Goal: Find specific page/section: Find specific page/section

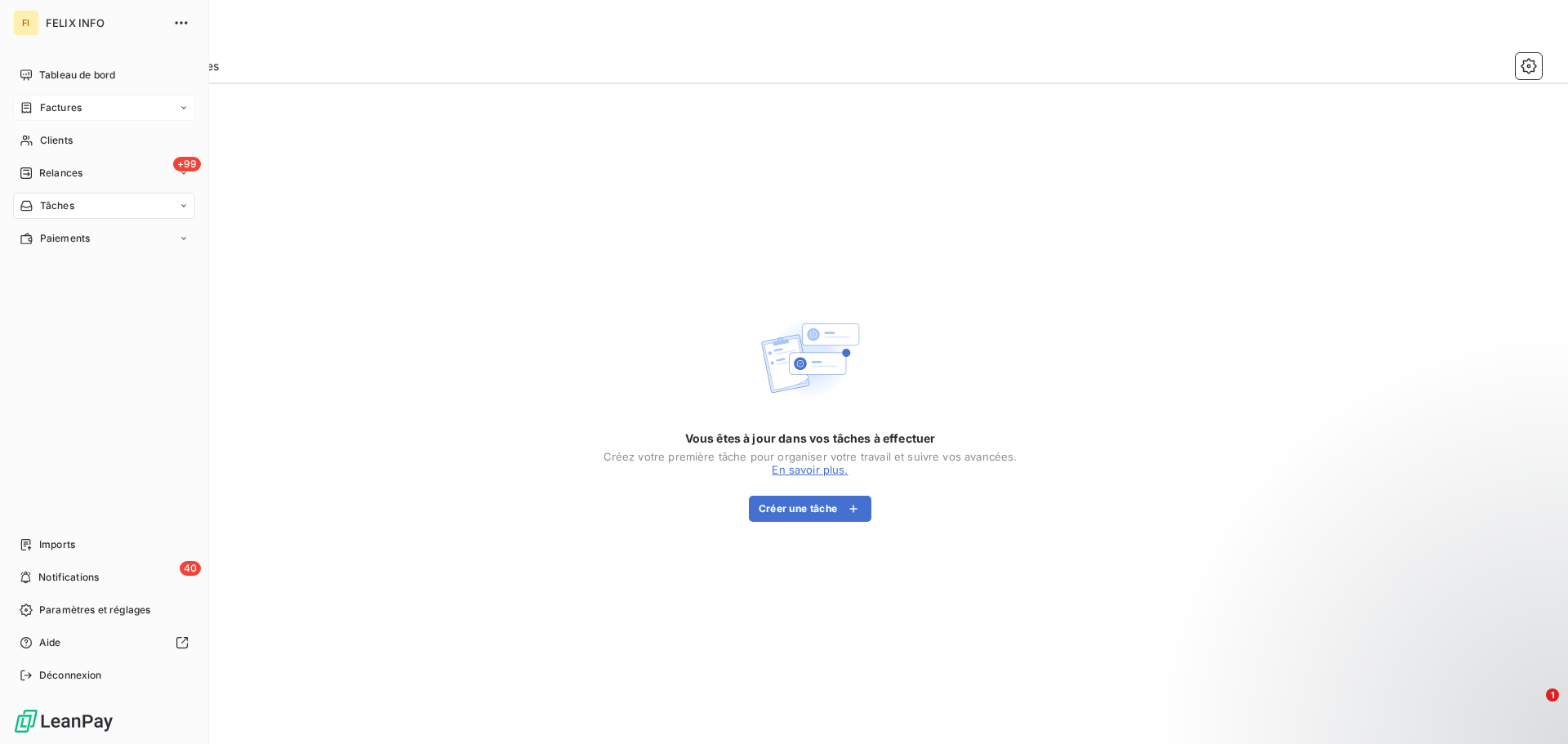
click at [35, 110] on div "Factures" at bounding box center [50, 107] width 62 height 14
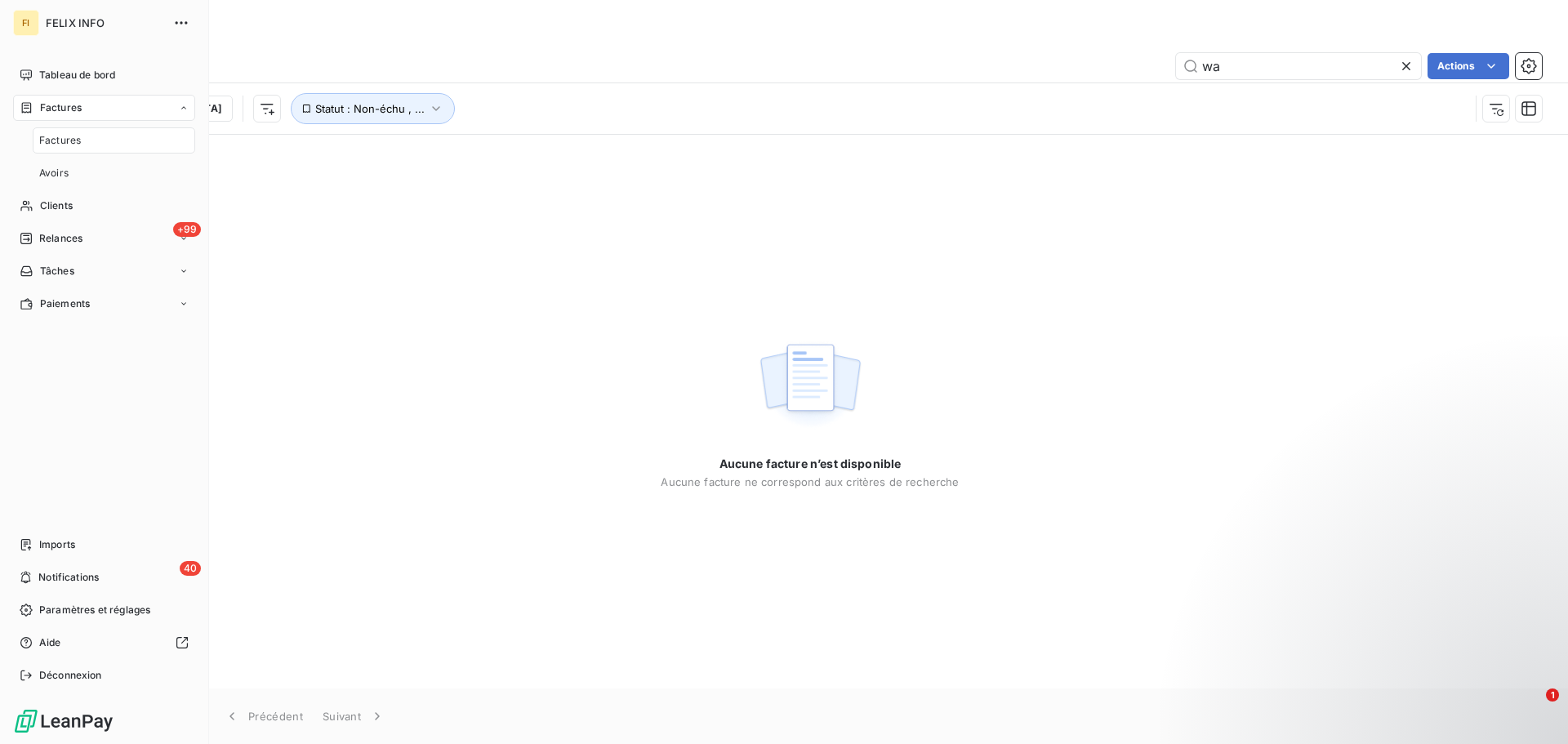
type input "w"
type input "tomate et"
click at [58, 158] on nav "Tableau de bord Factures Clients +99 Relances Tâches Paiements" at bounding box center [104, 156] width 182 height 190
click at [61, 140] on span "Clients" at bounding box center [57, 140] width 33 height 14
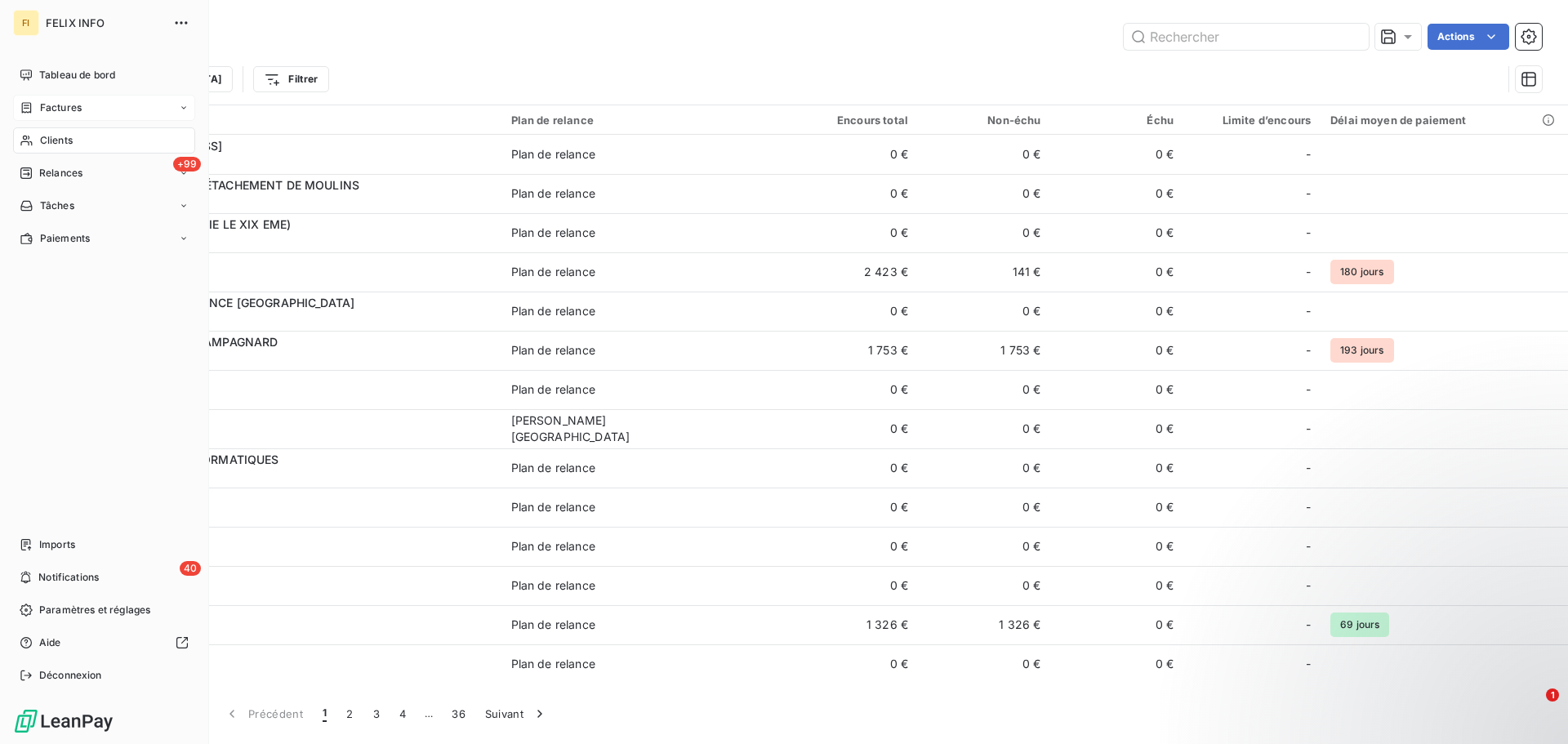
click at [94, 102] on div "Factures" at bounding box center [104, 107] width 182 height 26
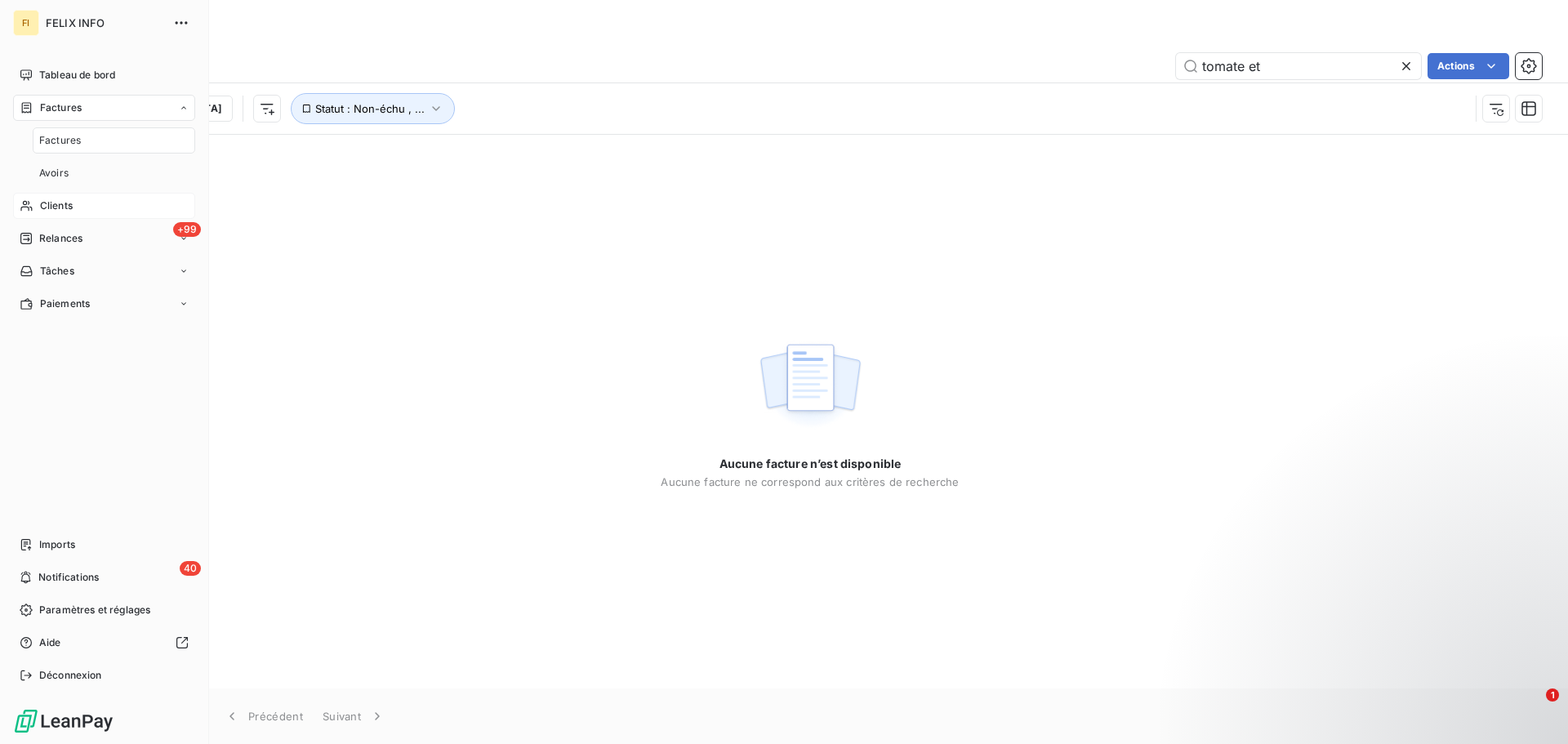
click at [78, 203] on div "Clients" at bounding box center [104, 205] width 182 height 26
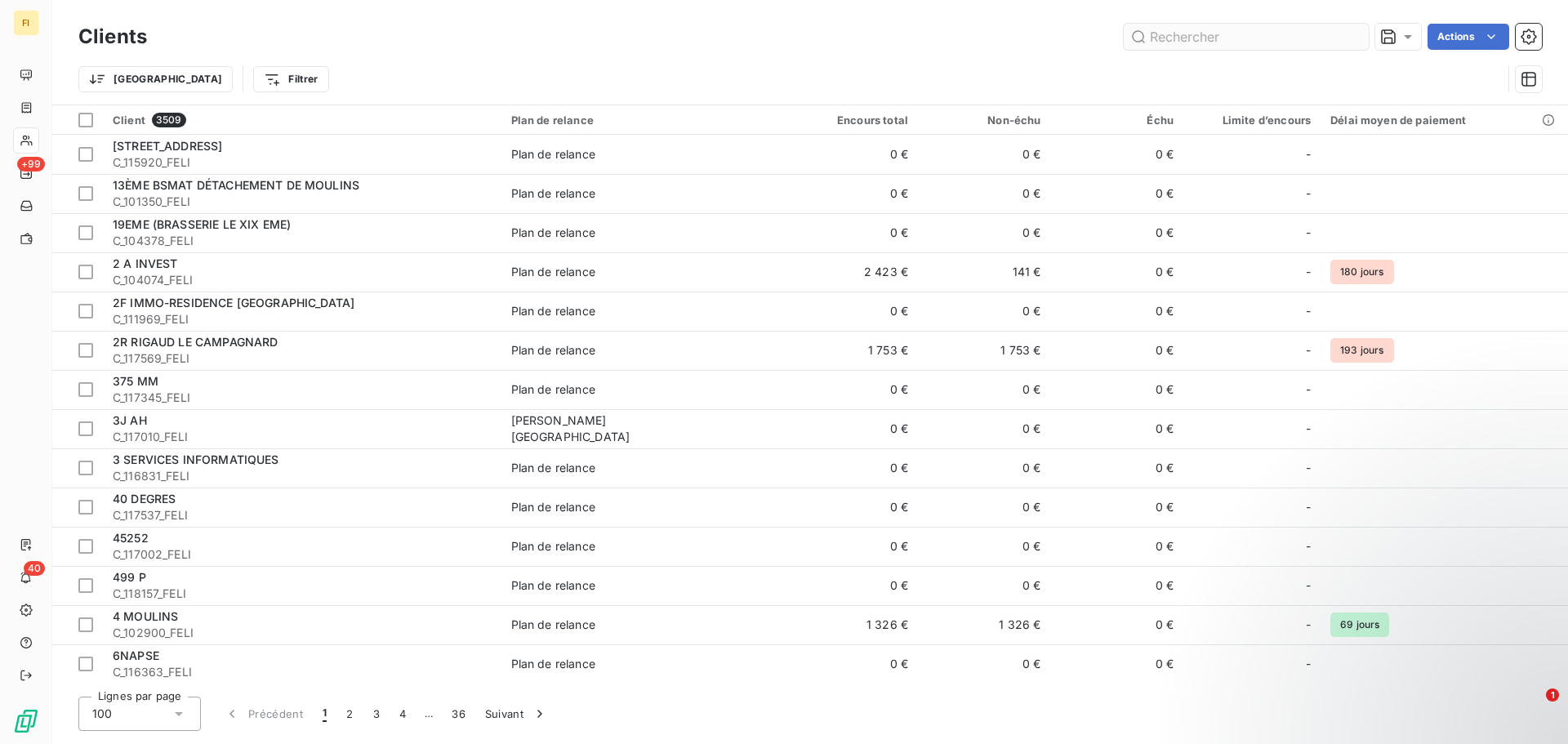
click at [1212, 37] on input "text" at bounding box center [1246, 37] width 244 height 26
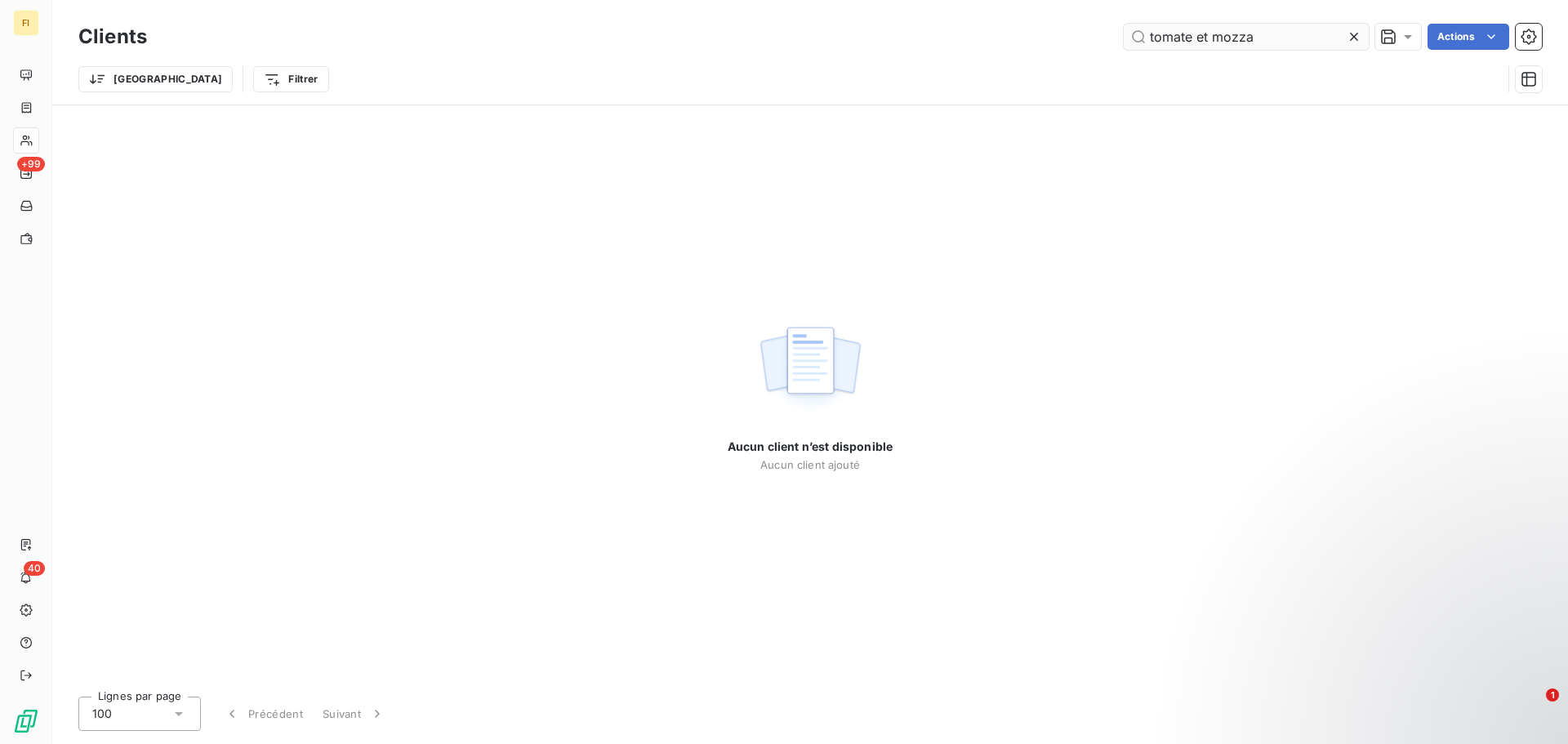
drag, startPoint x: 1258, startPoint y: 36, endPoint x: 1197, endPoint y: 36, distance: 61.0
click at [1197, 36] on input "tomate et mozza" at bounding box center [1246, 37] width 244 height 26
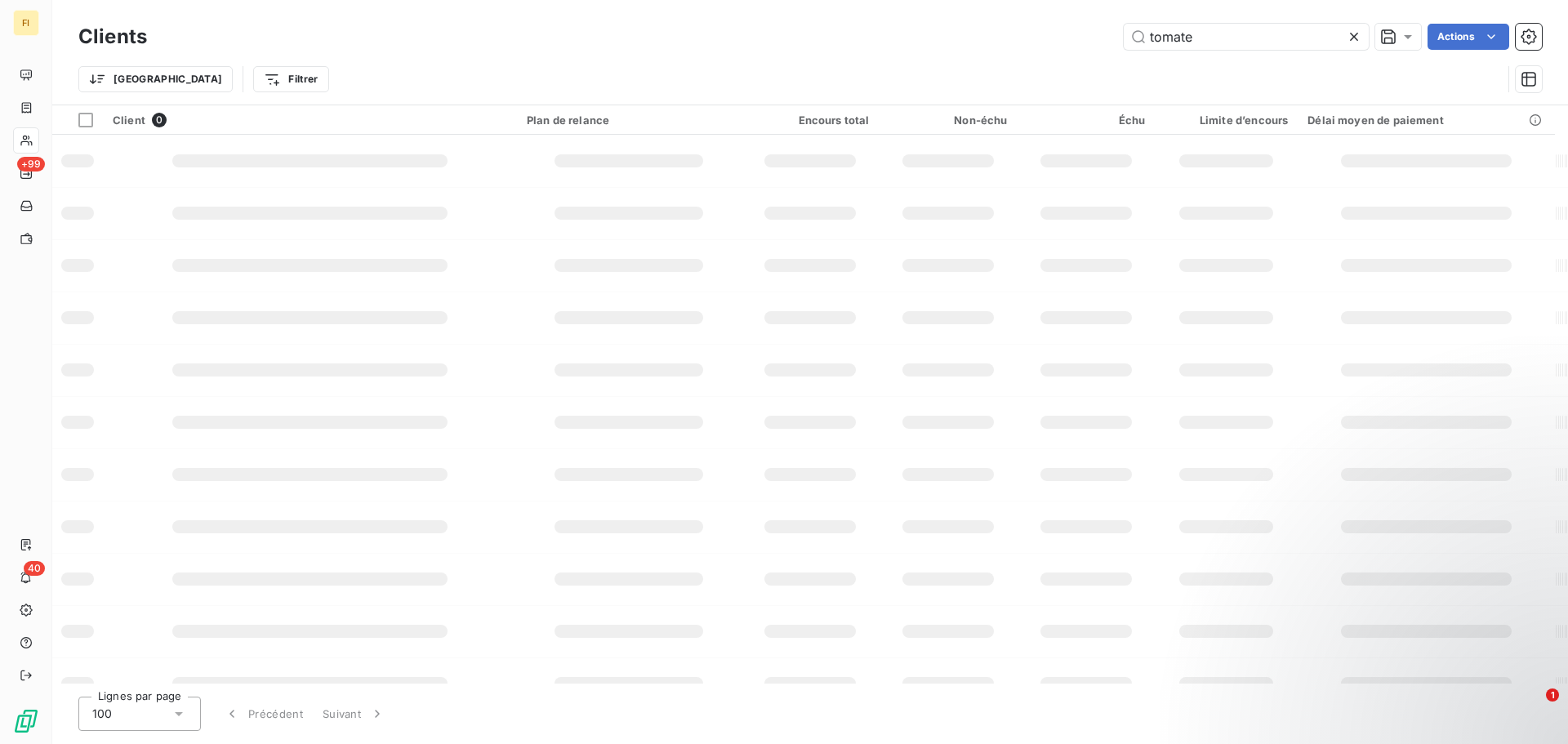
type input "tomate"
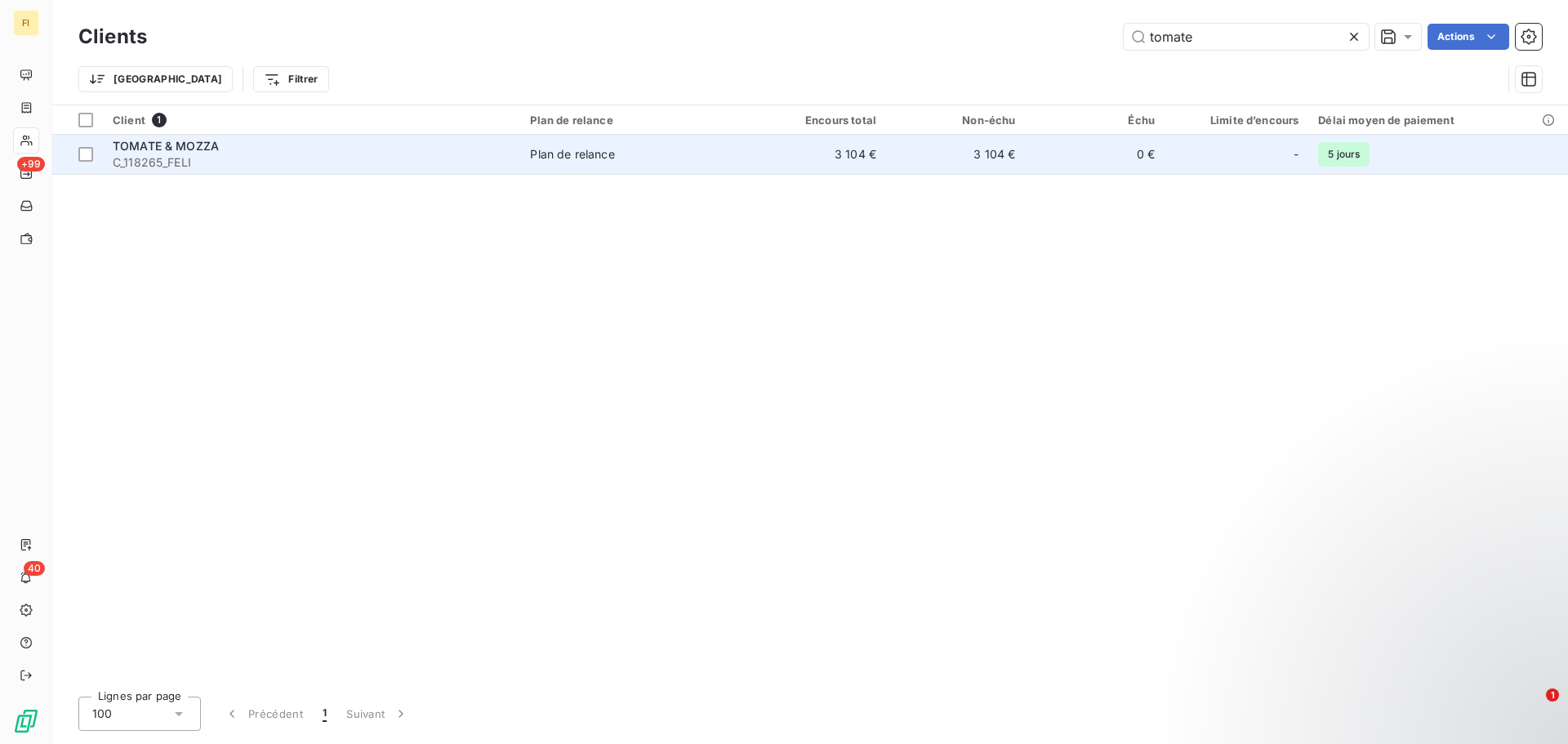
click at [402, 153] on div "TOMATE & MOZZA" at bounding box center [311, 145] width 398 height 16
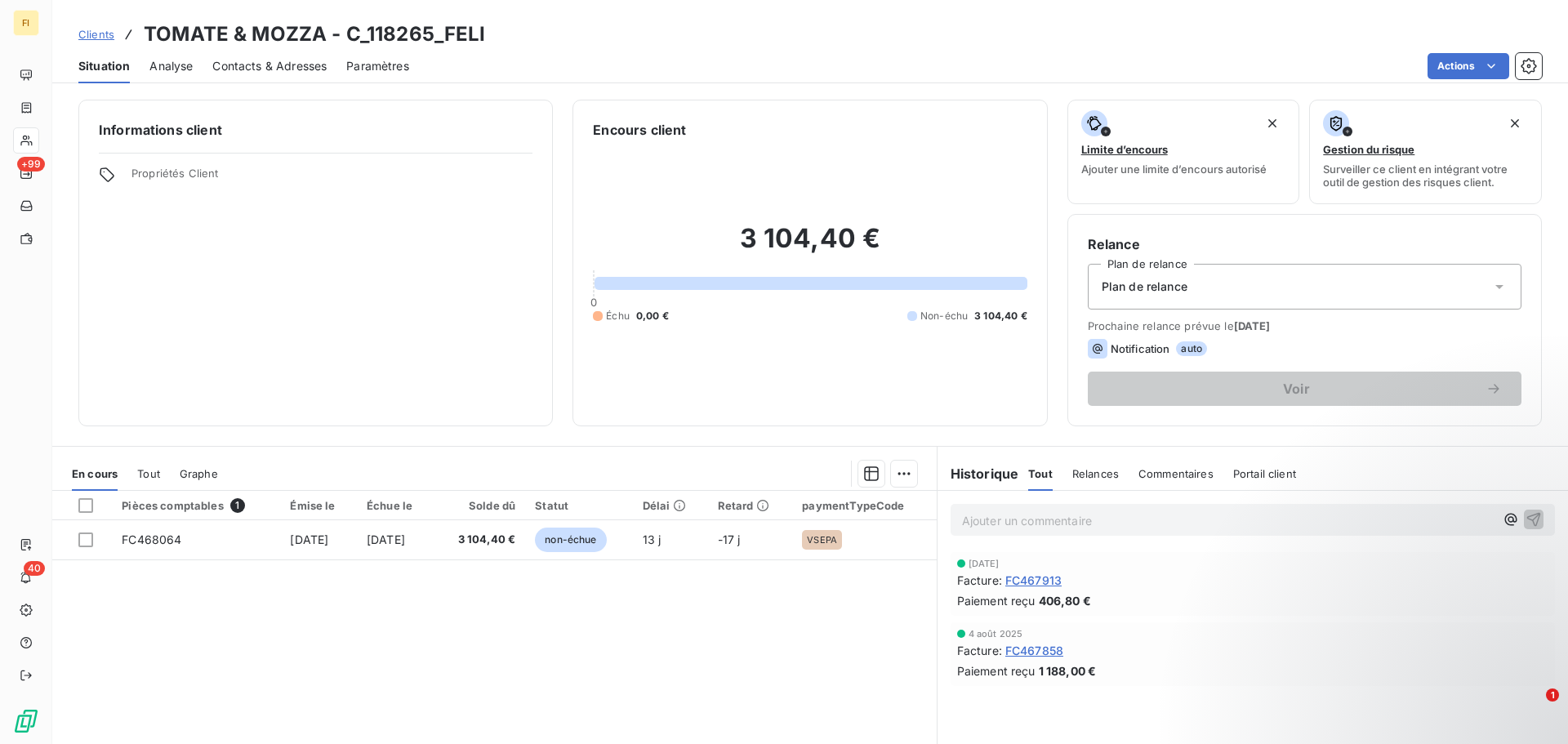
click at [153, 471] on span "Tout" at bounding box center [149, 474] width 23 height 13
